Goal: Task Accomplishment & Management: Manage account settings

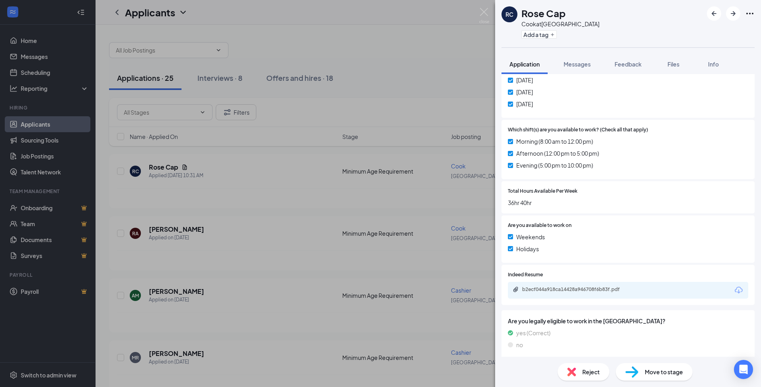
scroll to position [394, 0]
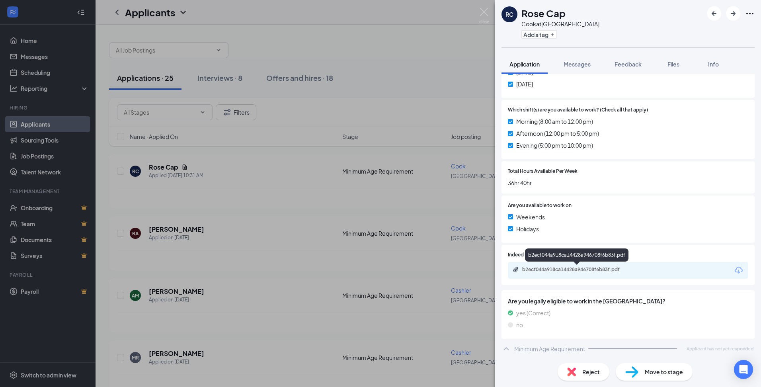
click at [556, 269] on div "b2ecf044a918ca14428a946708f6b83f.pdf" at bounding box center [578, 269] width 112 height 6
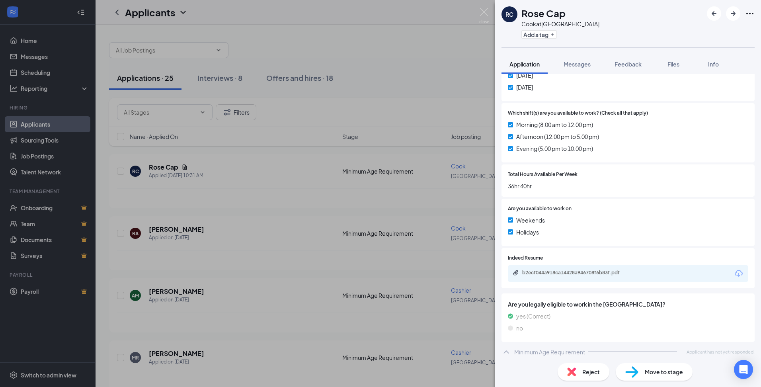
click at [415, 54] on div "[PERSON_NAME] Cap Cook at [GEOGRAPHIC_DATA] Add a tag Application Messages Feed…" at bounding box center [380, 193] width 761 height 387
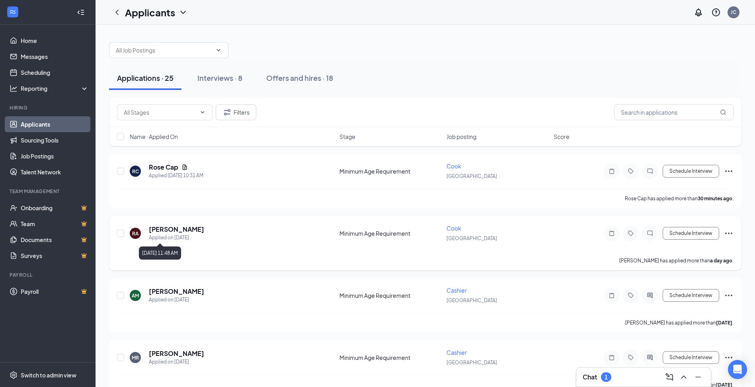
click at [188, 235] on div "Applied on [DATE]" at bounding box center [176, 238] width 55 height 8
click at [178, 228] on h5 "[PERSON_NAME]" at bounding box center [176, 229] width 55 height 9
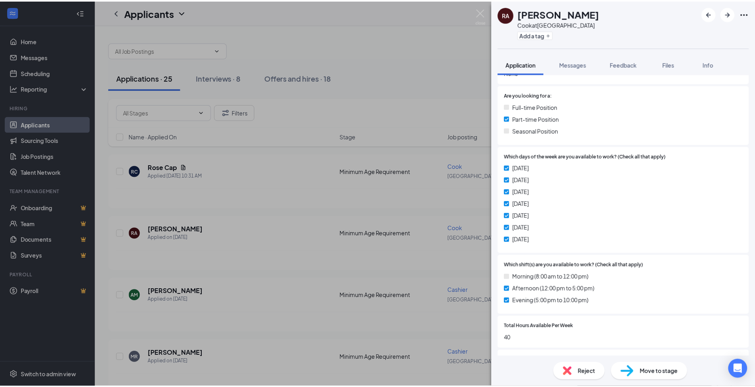
scroll to position [231, 0]
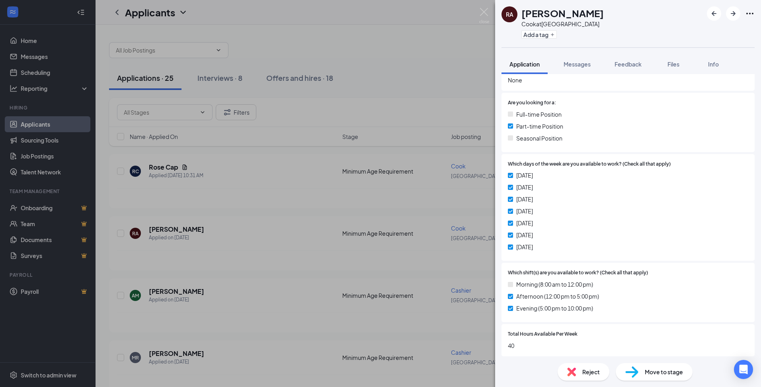
click at [431, 89] on div "[PERSON_NAME] Apud Cook at [GEOGRAPHIC_DATA] Add a tag Application Messages Fee…" at bounding box center [380, 193] width 761 height 387
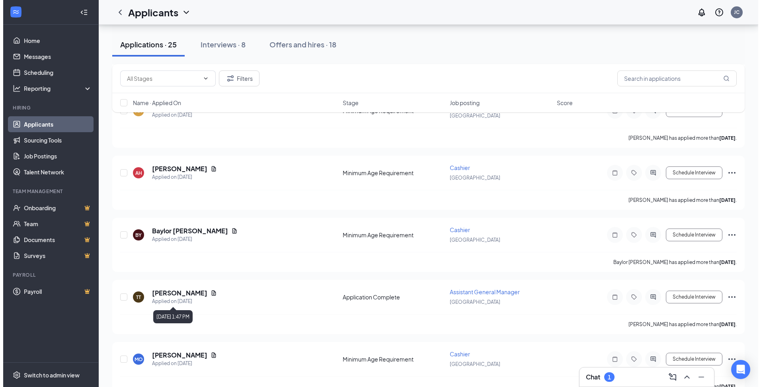
scroll to position [597, 0]
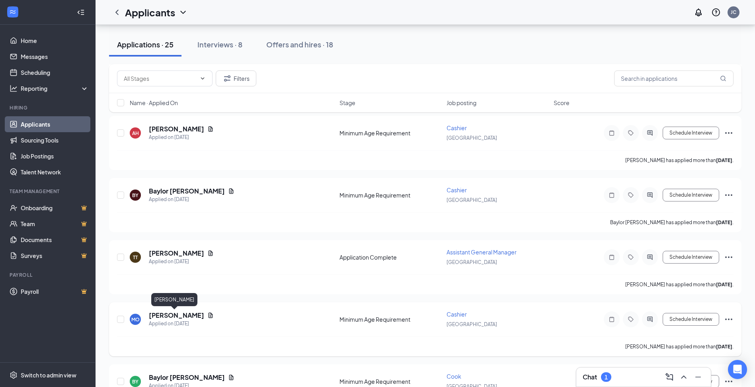
click at [169, 315] on h5 "[PERSON_NAME]" at bounding box center [176, 315] width 55 height 9
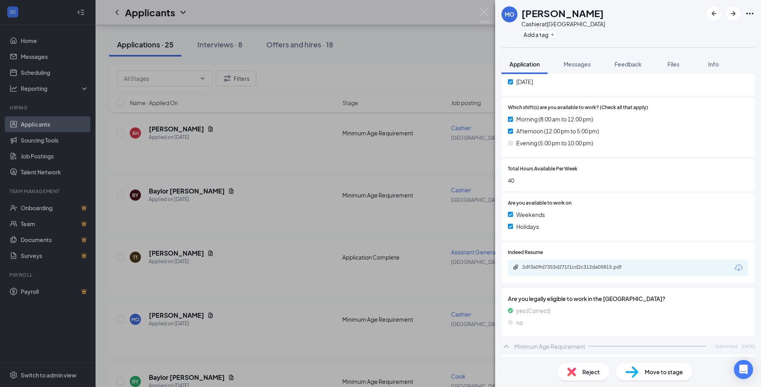
scroll to position [398, 0]
click at [638, 370] on img at bounding box center [632, 372] width 13 height 12
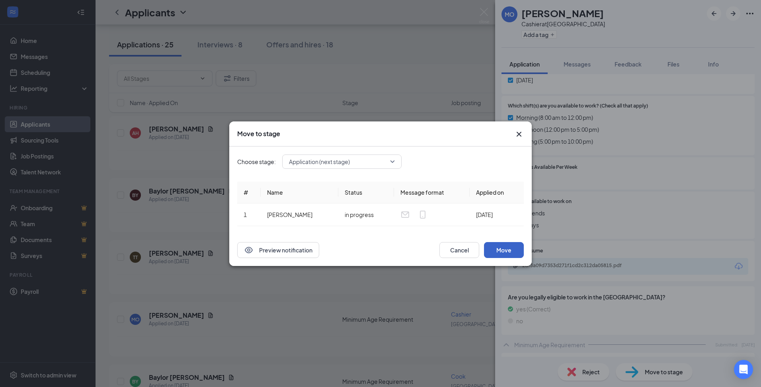
click at [503, 249] on button "Move" at bounding box center [504, 250] width 40 height 16
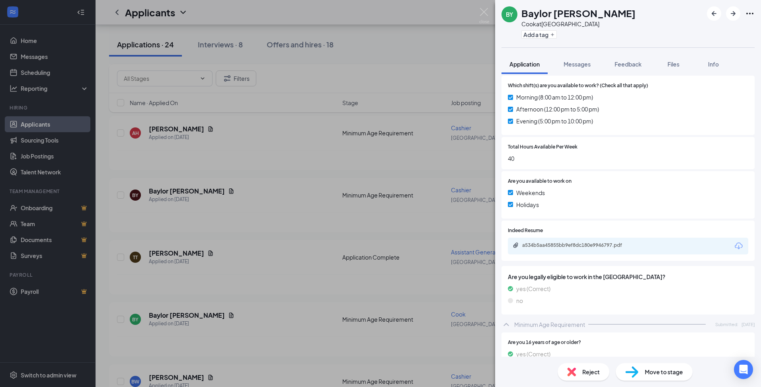
scroll to position [466, 0]
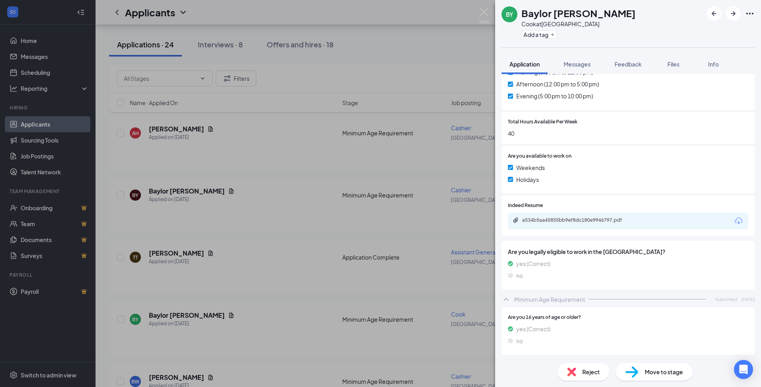
click at [576, 216] on div "a534b5aa45855bb9ef8dc180e9946797.pdf" at bounding box center [628, 221] width 241 height 17
click at [566, 221] on div "a534b5aa45855bb9ef8dc180e9946797.pdf" at bounding box center [578, 220] width 112 height 6
